Goal: Book appointment/travel/reservation

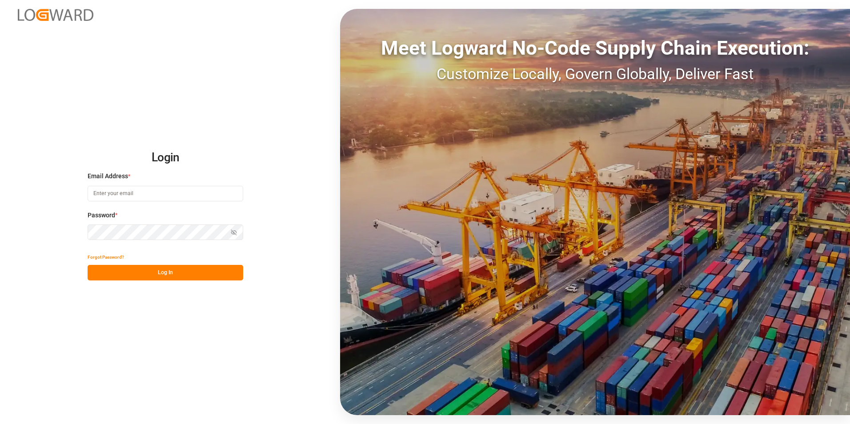
type input "veerle.bauters@compo-expert.com"
click at [4, 229] on div "Login Email Address * veerle.bauters@compo-expert.com Password * Show password …" at bounding box center [425, 212] width 850 height 424
click at [96, 274] on button "Log In" at bounding box center [166, 273] width 156 height 16
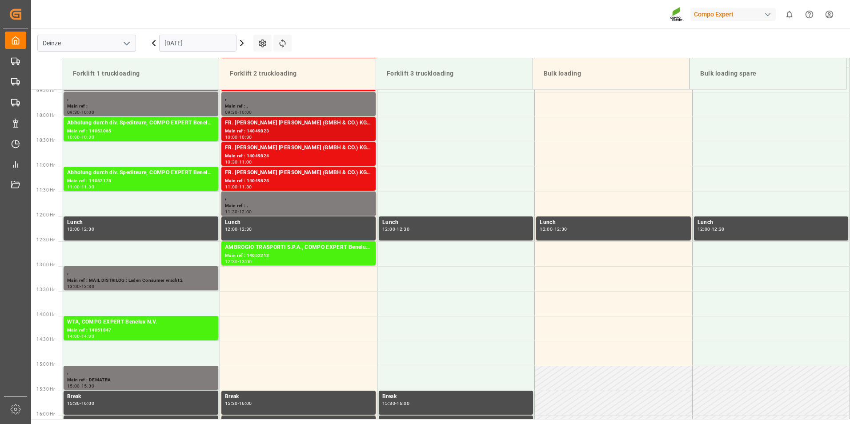
scroll to position [425, 0]
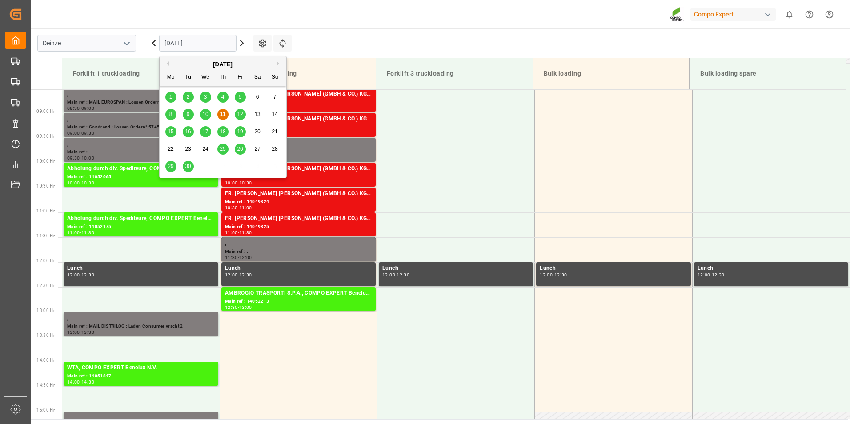
click at [211, 44] on input "[DATE]" at bounding box center [197, 43] width 77 height 17
click at [242, 113] on span "12" at bounding box center [240, 114] width 6 height 6
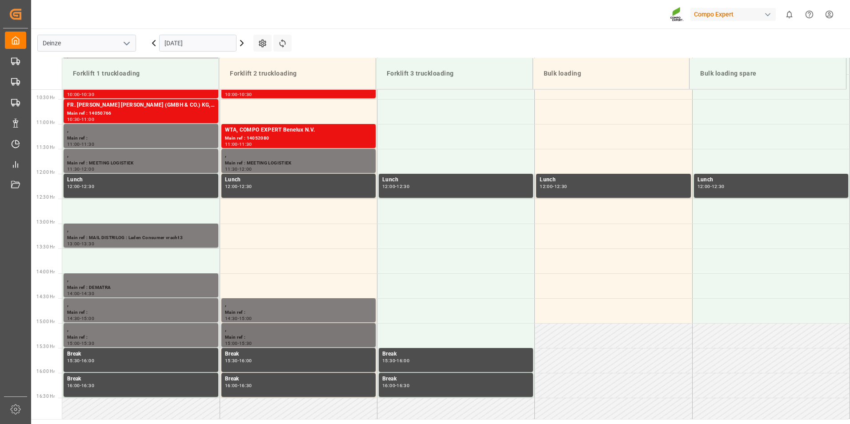
scroll to position [514, 0]
click at [215, 46] on input "12.09.2025" at bounding box center [197, 43] width 77 height 17
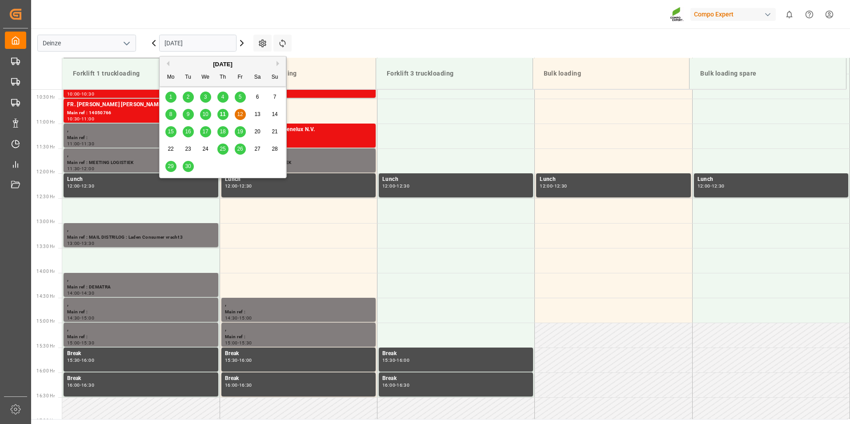
click at [170, 133] on span "15" at bounding box center [171, 132] width 6 height 6
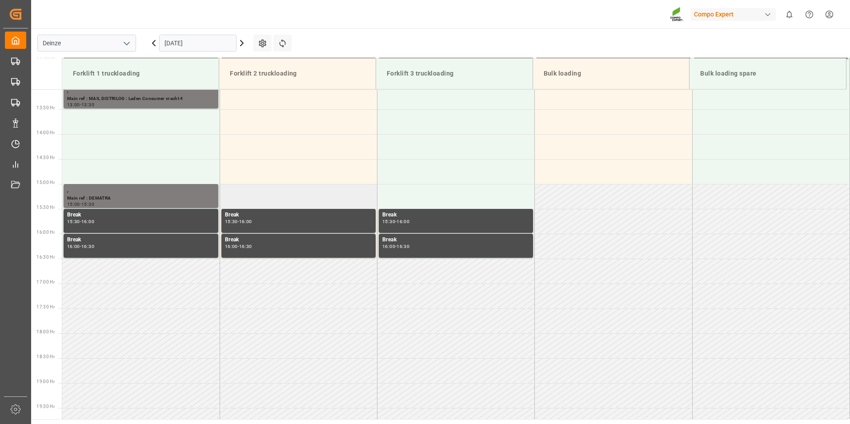
drag, startPoint x: 372, startPoint y: 197, endPoint x: 375, endPoint y: 189, distance: 8.0
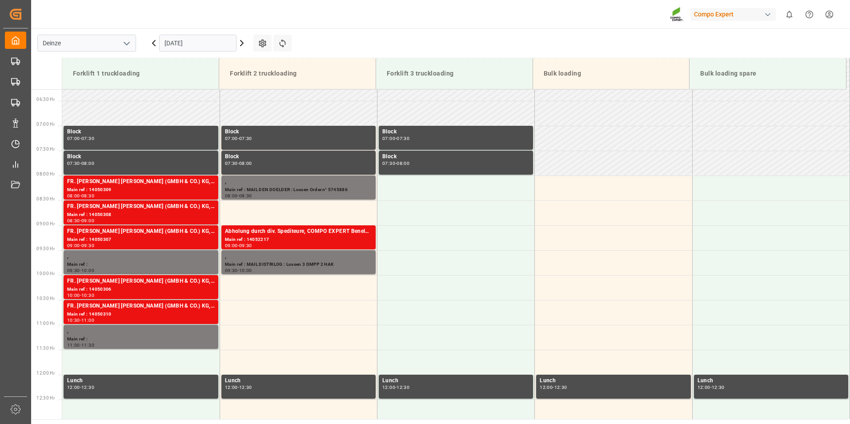
scroll to position [334, 0]
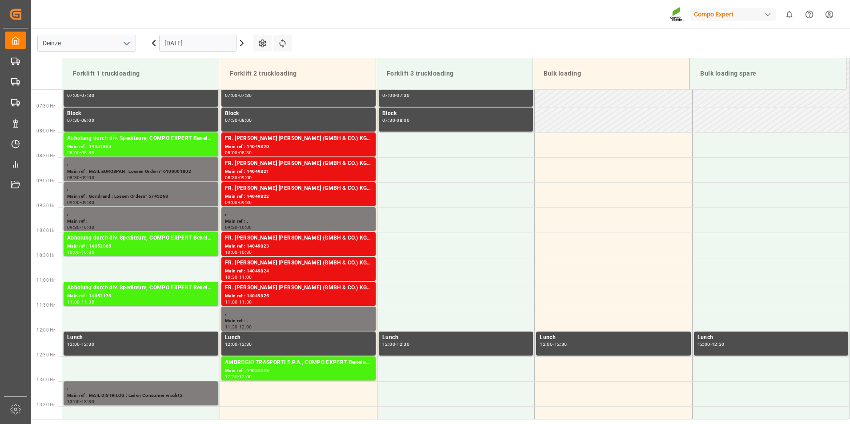
scroll to position [297, 0]
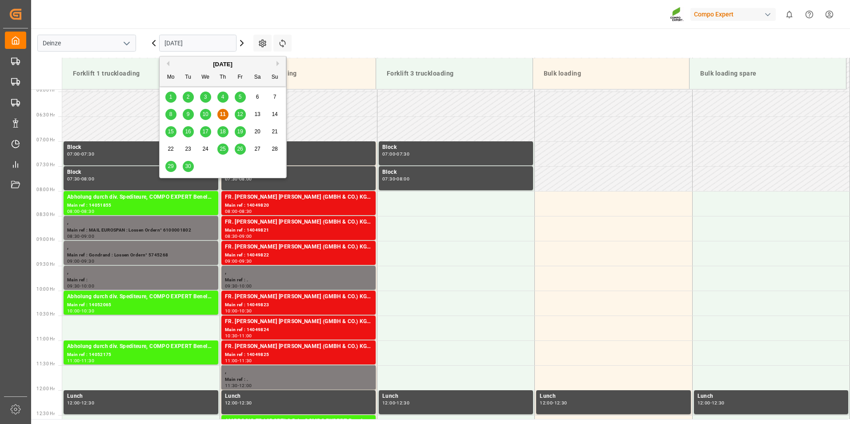
click at [214, 44] on input "[DATE]" at bounding box center [197, 43] width 77 height 17
click at [171, 134] on span "15" at bounding box center [171, 132] width 6 height 6
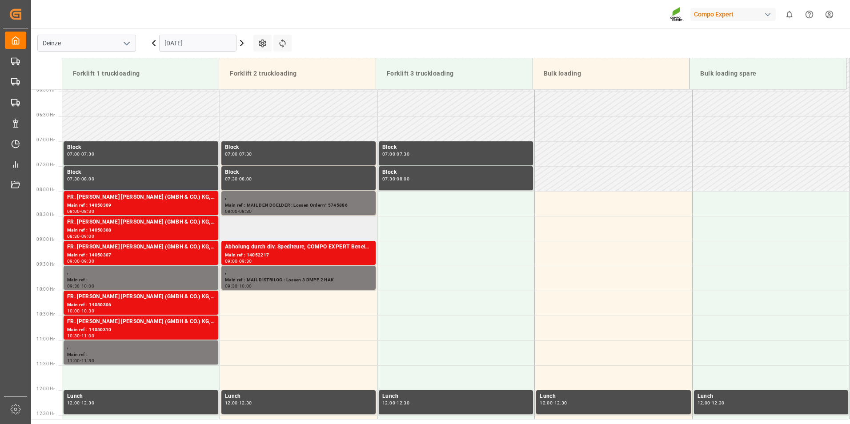
click at [262, 232] on td at bounding box center [298, 228] width 157 height 25
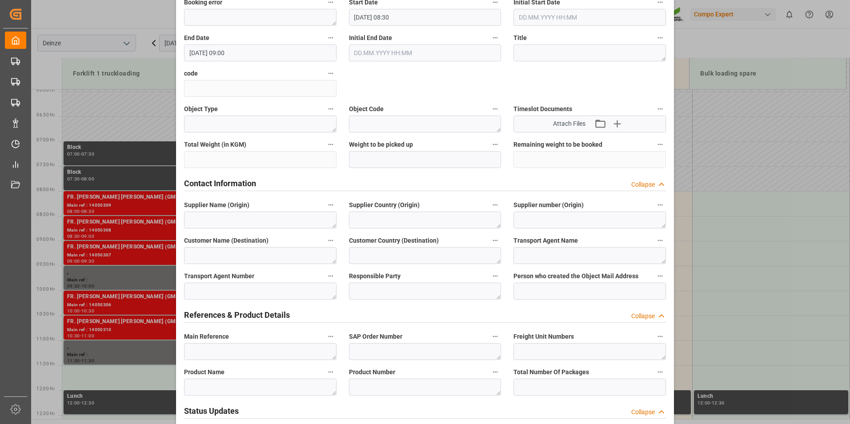
scroll to position [178, 0]
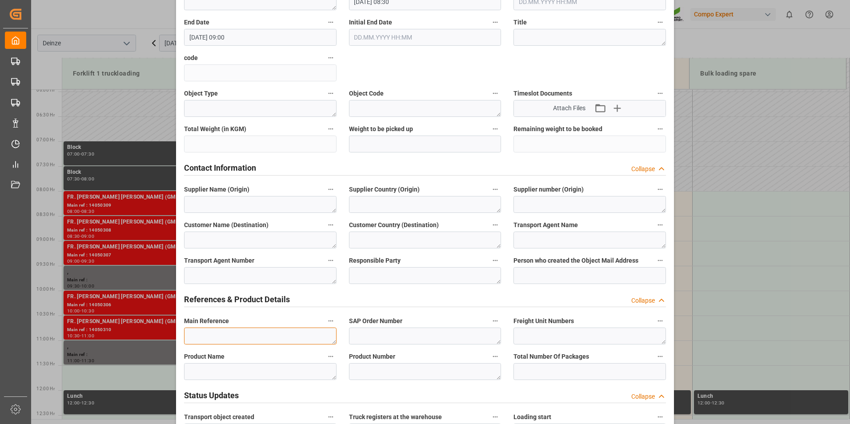
click at [207, 336] on textarea at bounding box center [260, 336] width 153 height 17
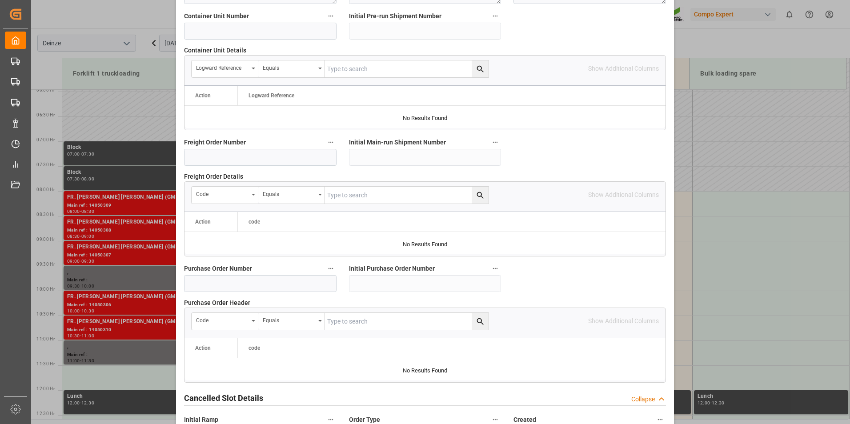
scroll to position [810, 0]
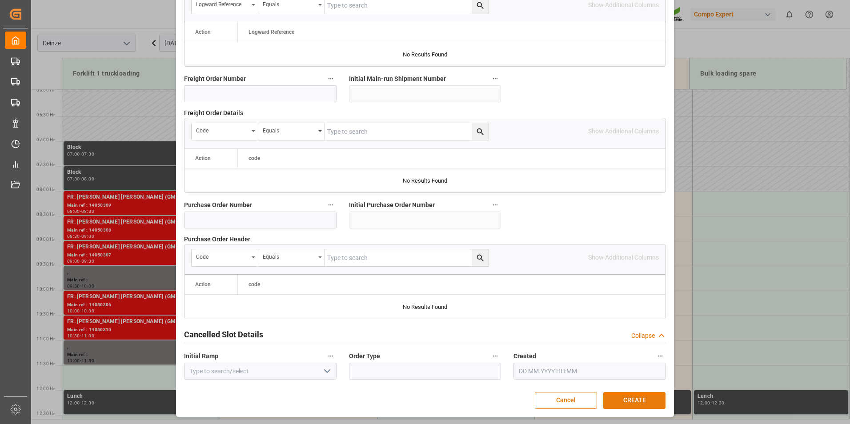
type textarea "van praet"
click at [636, 402] on button "CREATE" at bounding box center [635, 400] width 62 height 17
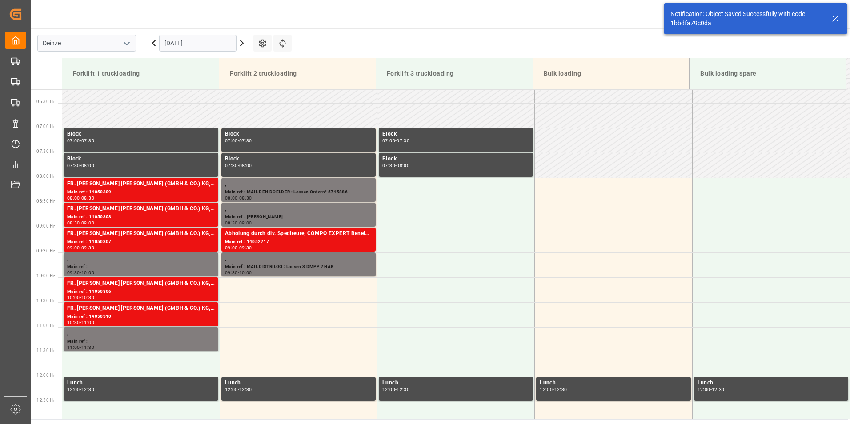
scroll to position [312, 0]
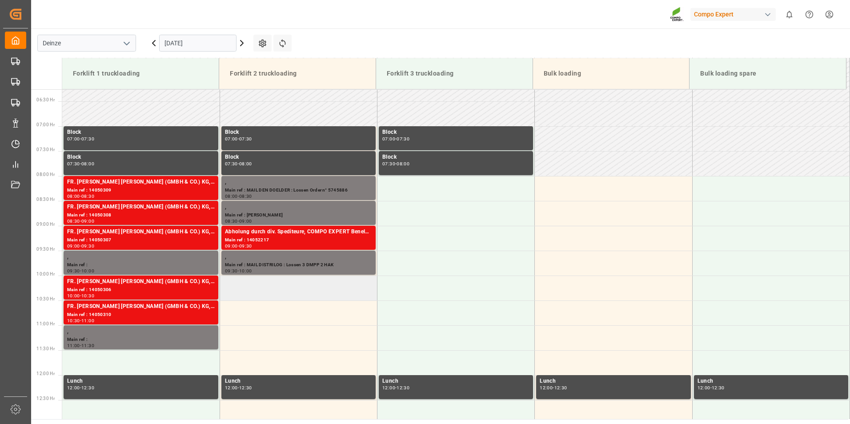
click at [264, 291] on td at bounding box center [298, 288] width 157 height 25
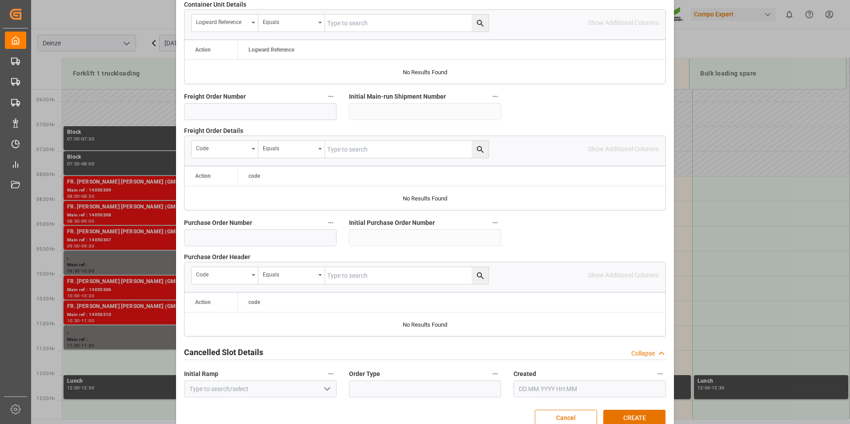
scroll to position [810, 0]
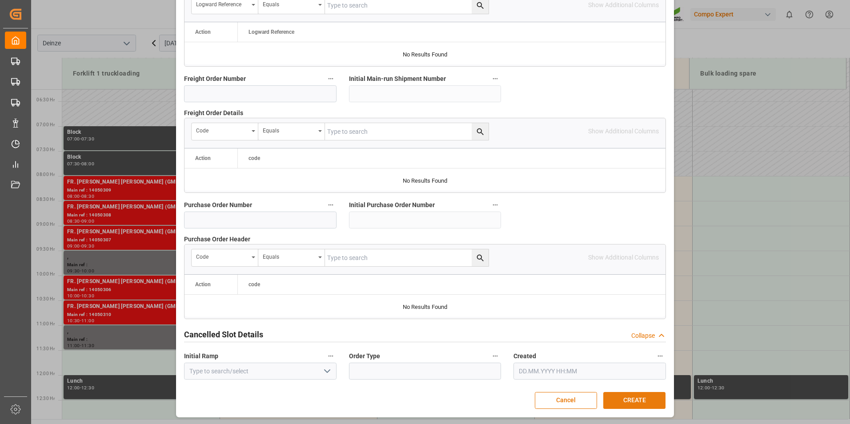
click at [617, 395] on button "CREATE" at bounding box center [635, 400] width 62 height 17
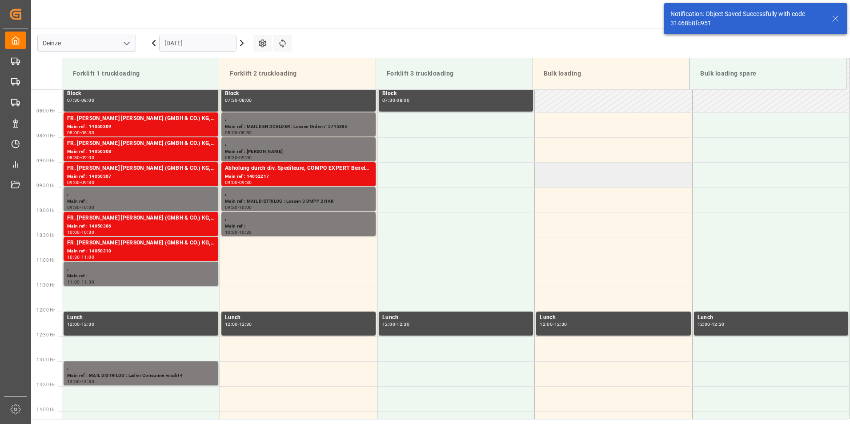
scroll to position [443, 0]
